Goal: Task Accomplishment & Management: Use online tool/utility

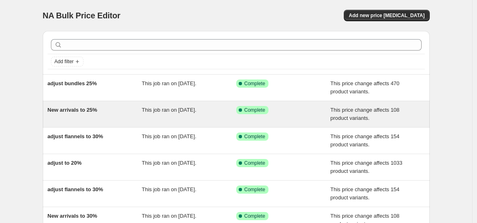
click at [134, 117] on div "New arrivals to 25%" at bounding box center [95, 114] width 95 height 16
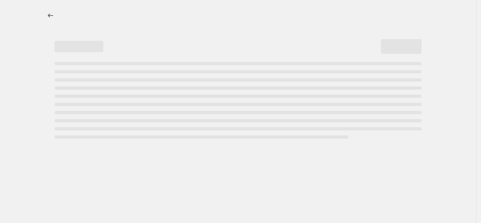
select select "pcap"
select select "no_change"
select select "collection"
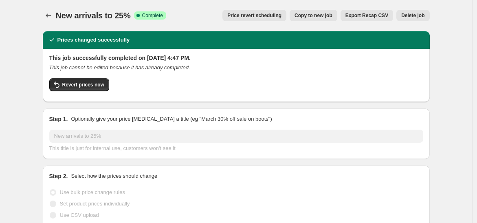
click at [318, 12] on button "Copy to new job" at bounding box center [314, 15] width 48 height 11
select select "pcap"
select select "no_change"
select select "collection"
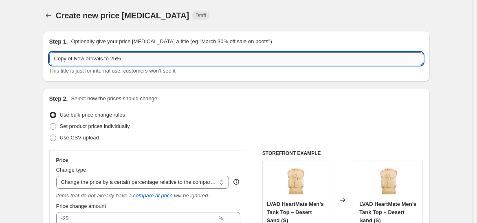
click at [78, 57] on input "Copy of New arrivals to 25%" at bounding box center [236, 58] width 374 height 13
type input "New arrivals to 20%"
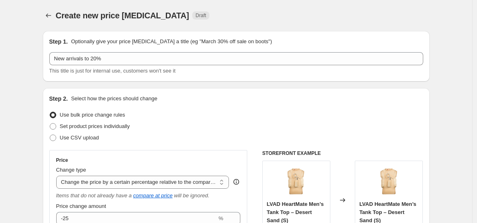
click at [116, 31] on div "Step 1. Optionally give your price [MEDICAL_DATA] a title (eg "March 30% off sa…" at bounding box center [236, 56] width 387 height 51
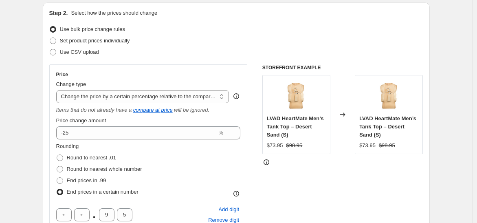
scroll to position [88, 0]
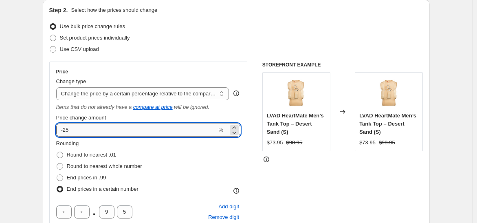
click at [108, 127] on input "-25" at bounding box center [136, 129] width 161 height 13
type input "-20"
click at [191, 59] on div "Step 2. Select how the prices should change Use bulk price change rules Set pro…" at bounding box center [236, 171] width 374 height 331
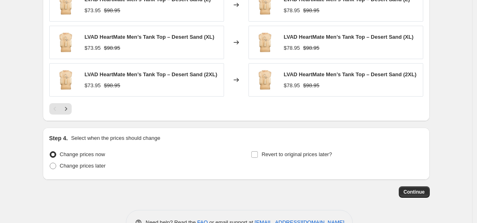
scroll to position [739, 0]
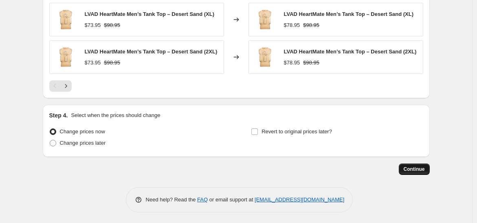
click at [415, 171] on button "Continue" at bounding box center [414, 168] width 31 height 11
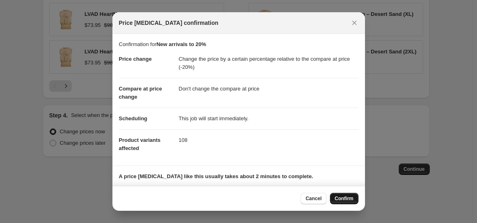
click at [342, 200] on span "Confirm" at bounding box center [344, 198] width 19 height 7
